Goal: Transaction & Acquisition: Obtain resource

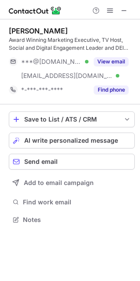
scroll to position [214, 140]
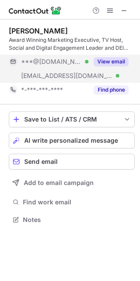
click at [112, 59] on button "View email" at bounding box center [111, 61] width 35 height 9
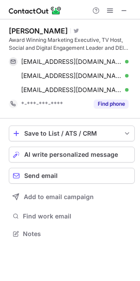
scroll to position [228, 140]
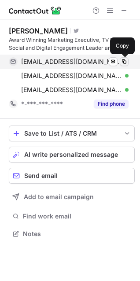
click at [125, 63] on span at bounding box center [124, 61] width 7 height 7
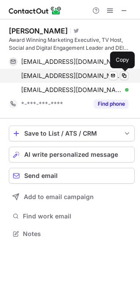
click at [126, 78] on span at bounding box center [124, 75] width 7 height 7
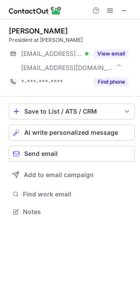
scroll to position [206, 140]
click at [128, 8] on button at bounding box center [124, 10] width 11 height 11
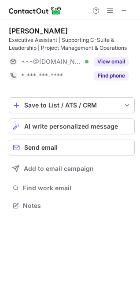
scroll to position [200, 140]
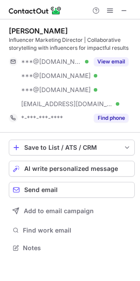
scroll to position [242, 140]
click at [128, 10] on button at bounding box center [124, 10] width 11 height 11
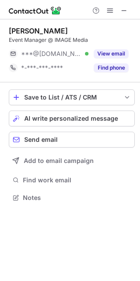
scroll to position [192, 140]
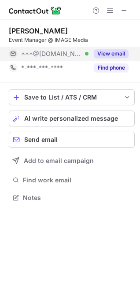
click at [108, 55] on button "View email" at bounding box center [111, 53] width 35 height 9
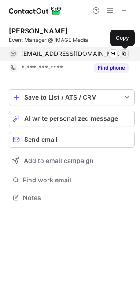
click at [122, 54] on span at bounding box center [124, 53] width 7 height 7
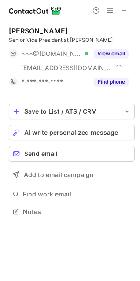
scroll to position [206, 140]
click at [127, 10] on span at bounding box center [124, 10] width 7 height 7
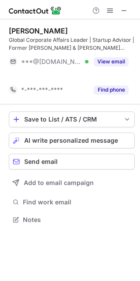
scroll to position [200, 140]
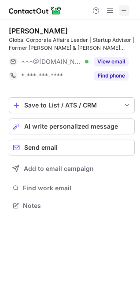
click at [126, 10] on span at bounding box center [124, 10] width 7 height 7
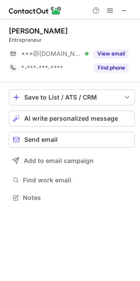
scroll to position [192, 140]
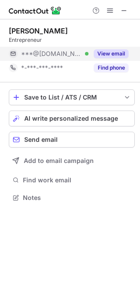
click at [115, 54] on button "View email" at bounding box center [111, 53] width 35 height 9
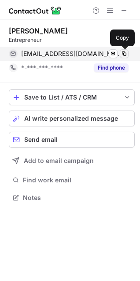
click at [125, 53] on span at bounding box center [124, 53] width 7 height 7
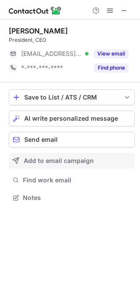
scroll to position [192, 140]
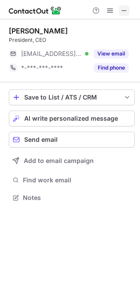
click at [128, 8] on button at bounding box center [124, 10] width 11 height 11
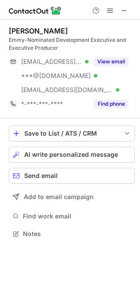
scroll to position [228, 140]
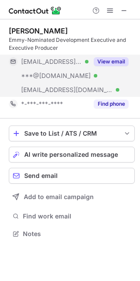
click at [107, 58] on button "View email" at bounding box center [111, 61] width 35 height 9
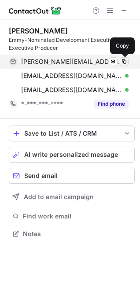
click at [127, 64] on span at bounding box center [124, 61] width 7 height 7
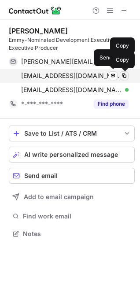
click at [124, 74] on span at bounding box center [124, 75] width 7 height 7
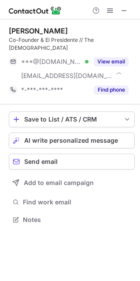
scroll to position [206, 140]
click at [126, 7] on span at bounding box center [124, 10] width 7 height 7
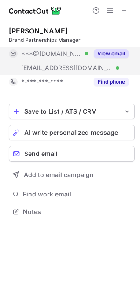
scroll to position [206, 140]
click at [103, 53] on button "View email" at bounding box center [111, 53] width 35 height 9
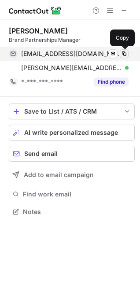
click at [125, 53] on span at bounding box center [124, 53] width 7 height 7
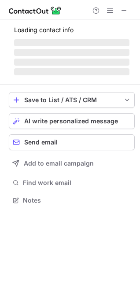
scroll to position [206, 140]
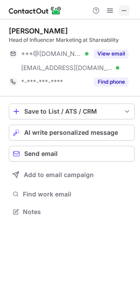
click at [126, 9] on span at bounding box center [124, 10] width 7 height 7
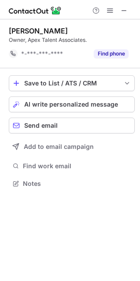
scroll to position [178, 140]
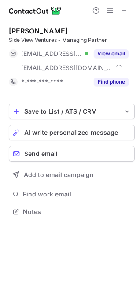
scroll to position [206, 140]
click at [123, 7] on span at bounding box center [124, 10] width 7 height 7
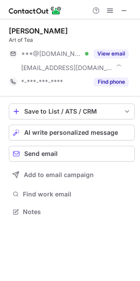
scroll to position [206, 140]
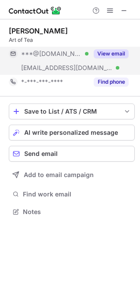
click at [115, 57] on button "View email" at bounding box center [111, 53] width 35 height 9
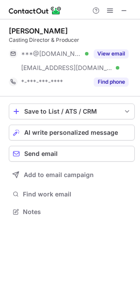
scroll to position [206, 140]
click at [126, 8] on span at bounding box center [124, 10] width 7 height 7
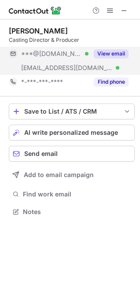
click at [116, 49] on button "View email" at bounding box center [111, 53] width 35 height 9
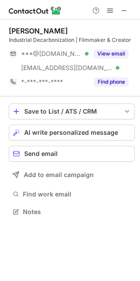
scroll to position [206, 140]
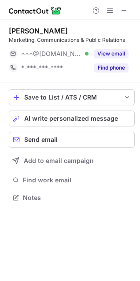
scroll to position [192, 140]
click at [126, 11] on span at bounding box center [124, 10] width 7 height 7
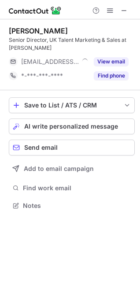
scroll to position [200, 140]
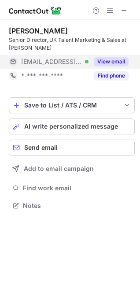
click at [120, 64] on button "View email" at bounding box center [111, 61] width 35 height 9
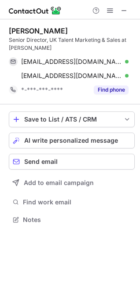
scroll to position [214, 140]
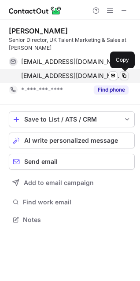
click at [123, 76] on span at bounding box center [124, 75] width 7 height 7
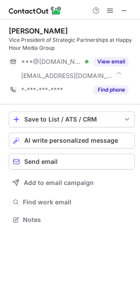
scroll to position [214, 140]
click at [130, 8] on div at bounding box center [110, 10] width 42 height 11
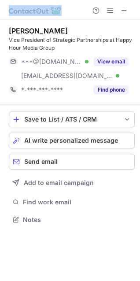
click at [130, 8] on div at bounding box center [110, 10] width 42 height 11
click at [124, 10] on span at bounding box center [124, 10] width 7 height 7
